Goal: Navigation & Orientation: Find specific page/section

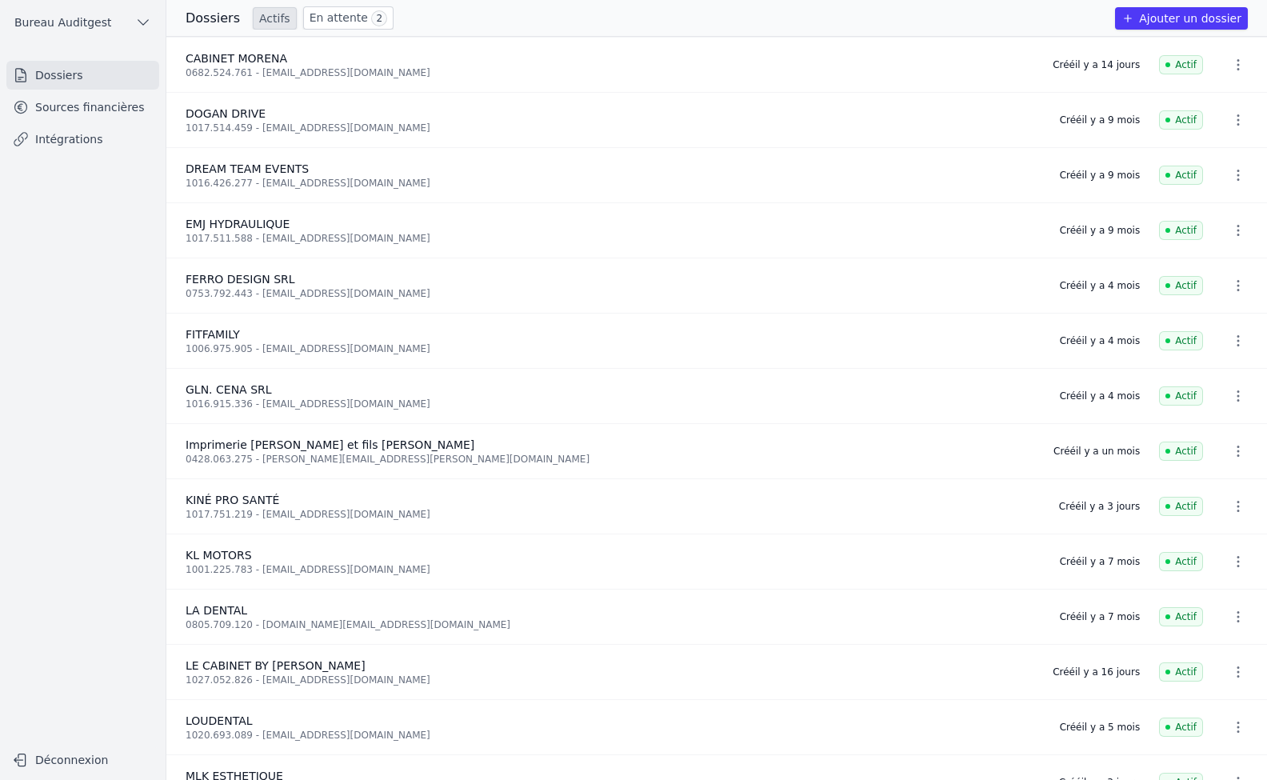
click at [333, 18] on link "En attente 2" at bounding box center [348, 17] width 90 height 23
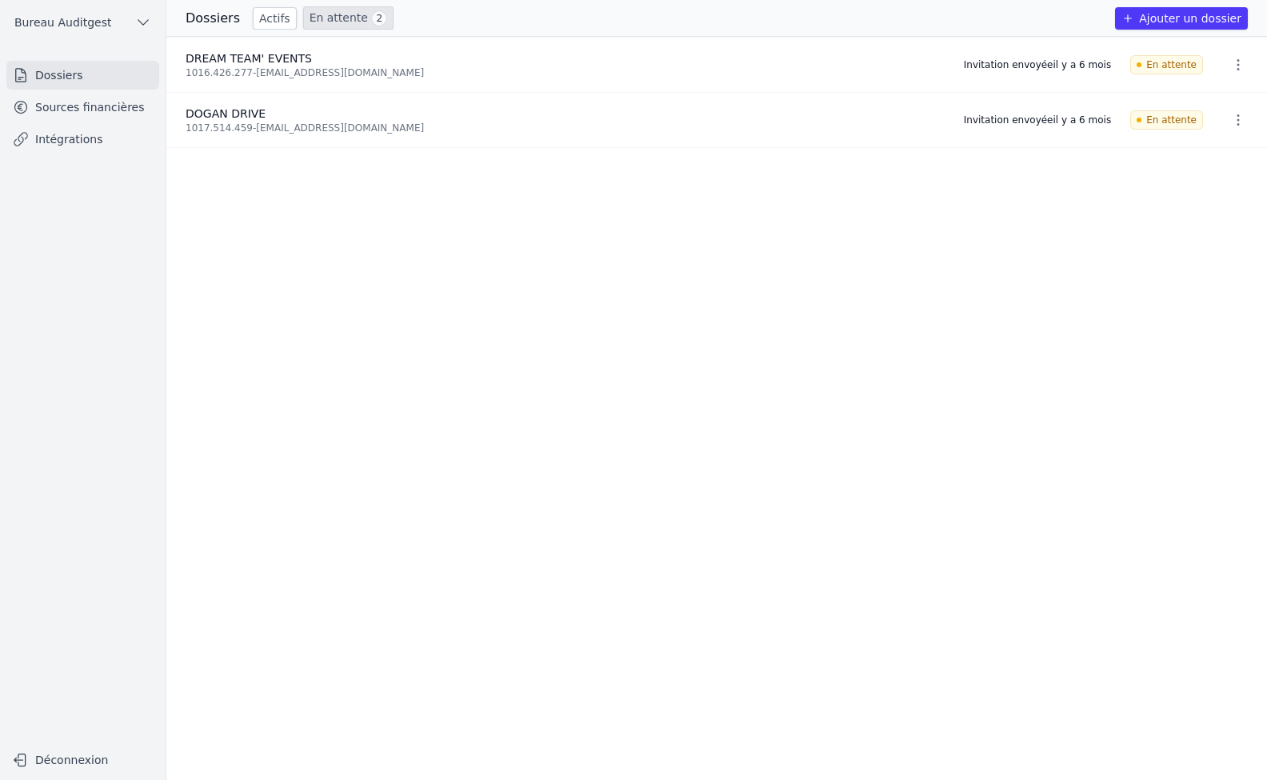
click at [266, 21] on link "Actifs" at bounding box center [275, 18] width 44 height 22
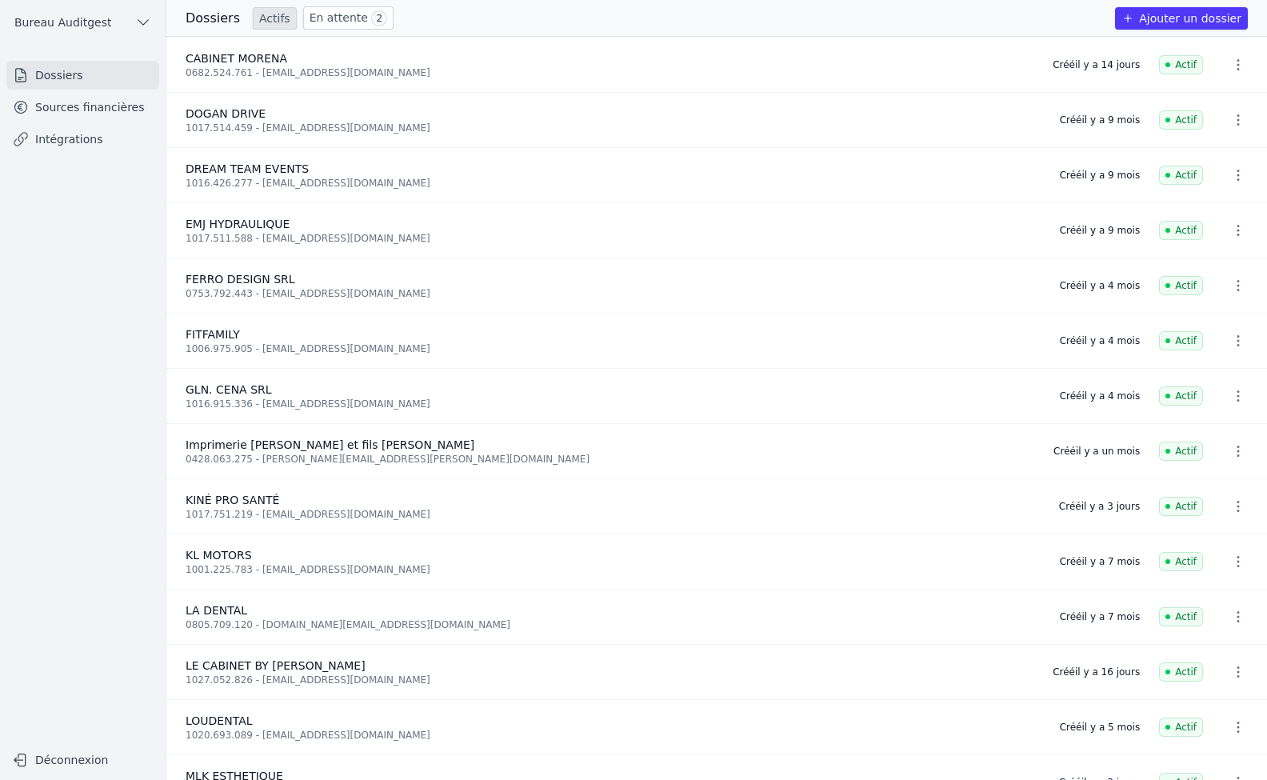
click at [83, 114] on link "Sources financières" at bounding box center [82, 107] width 153 height 29
